Goal: Information Seeking & Learning: Learn about a topic

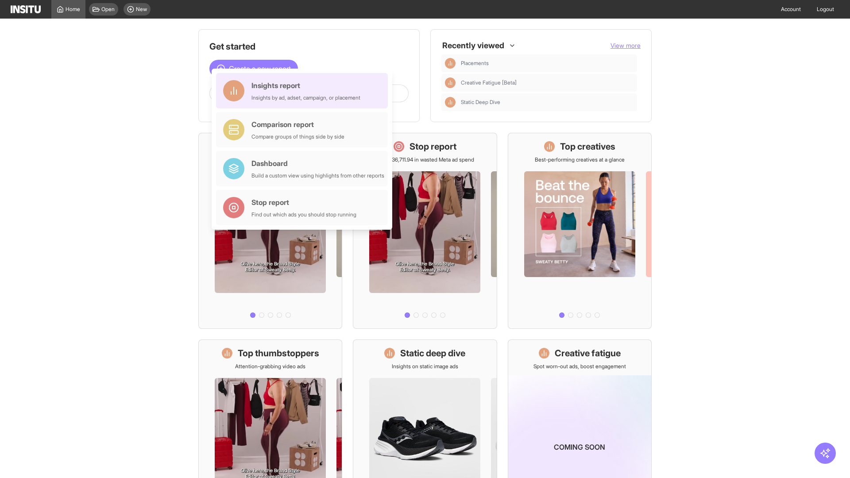
click at [304, 91] on div "Insights report Insights by ad, adset, campaign, or placement" at bounding box center [305, 90] width 109 height 21
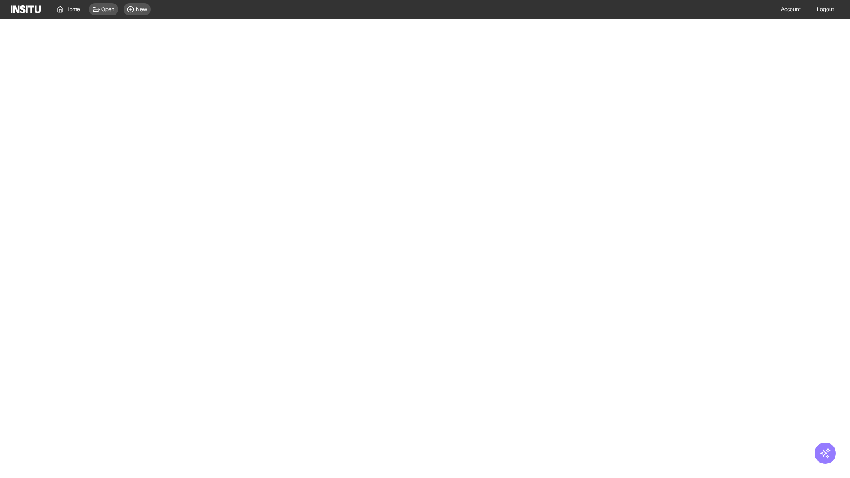
select select "**"
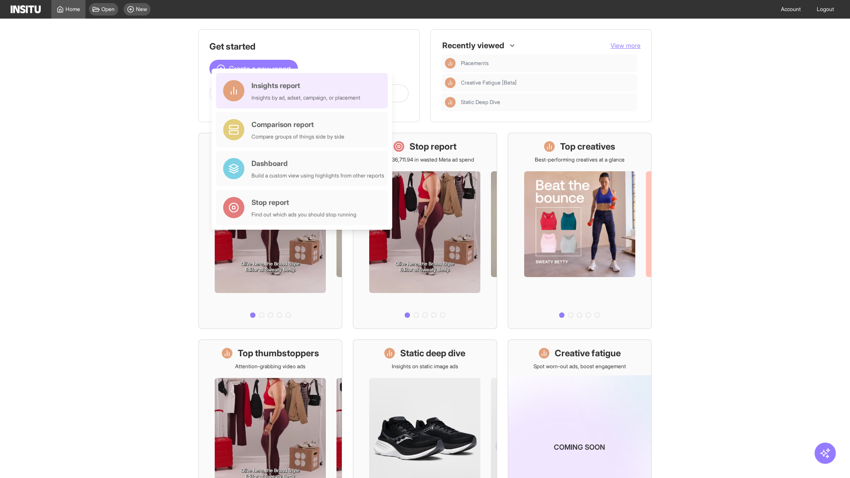
click at [304, 91] on div "Insights report Insights by ad, adset, campaign, or placement" at bounding box center [305, 90] width 109 height 21
